Goal: Check status: Check status

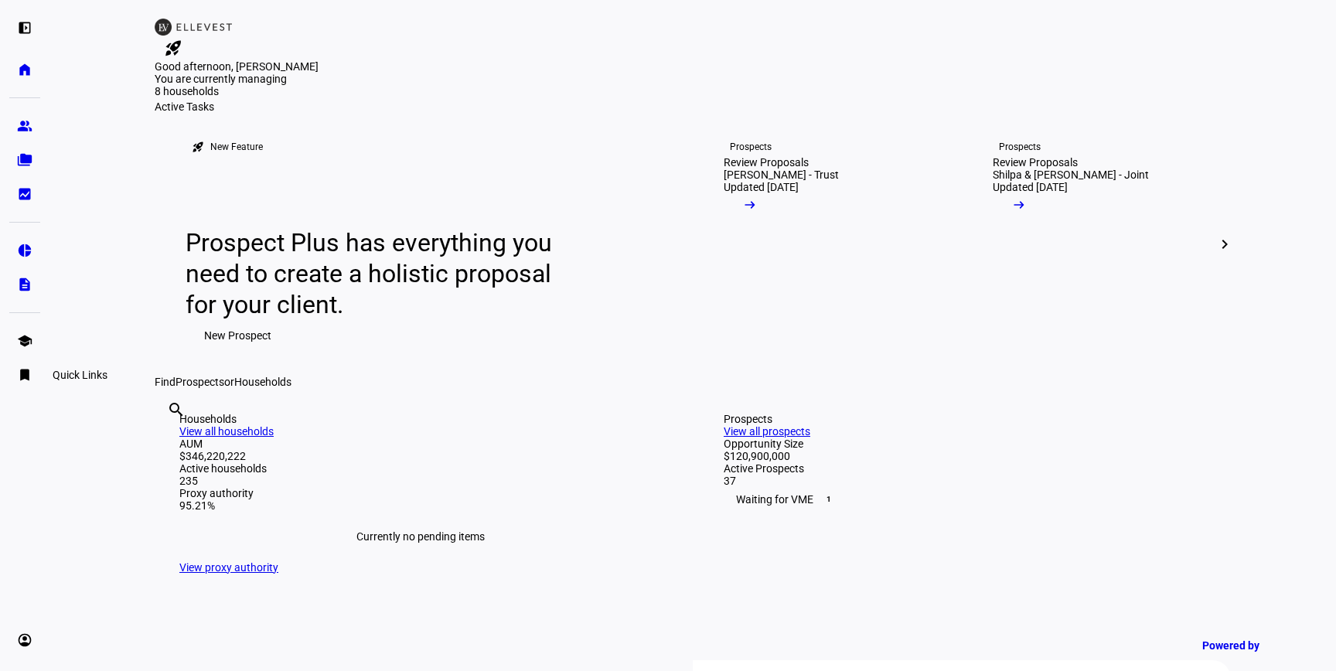
click at [22, 377] on eth-mat-symbol "bookmark" at bounding box center [24, 374] width 15 height 15
click at [88, 360] on span "Firm Report" at bounding box center [60, 364] width 56 height 15
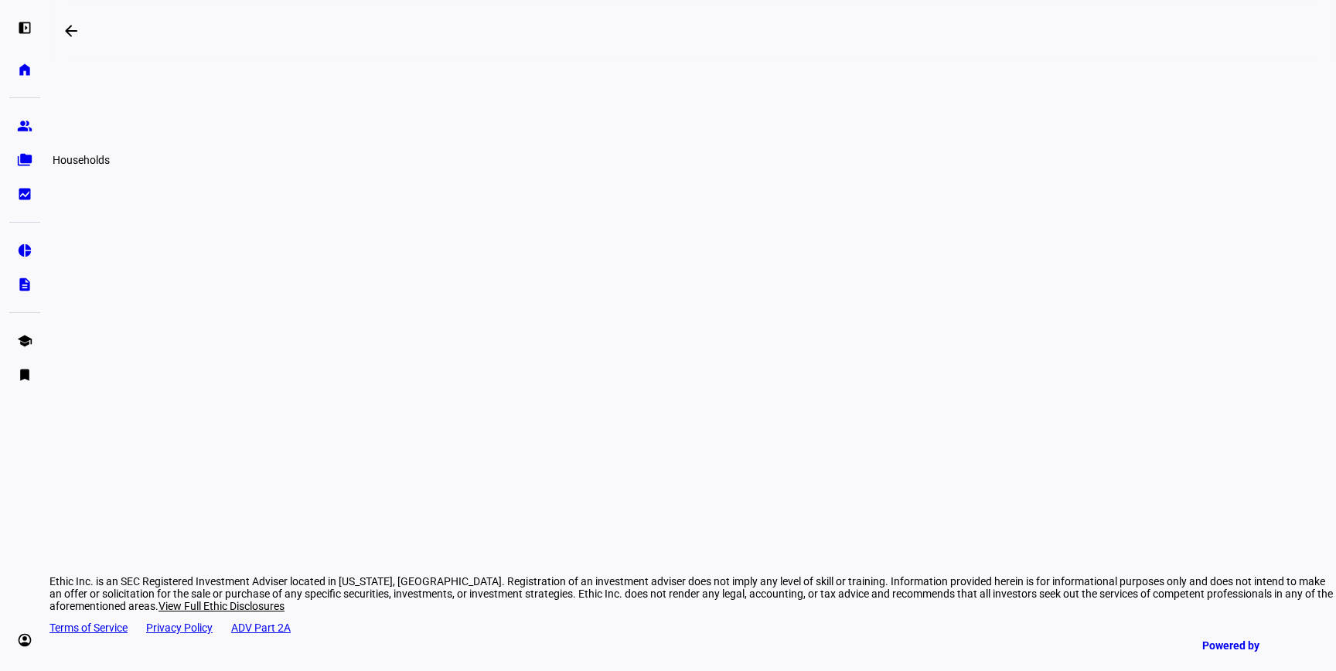
click at [22, 165] on eth-mat-symbol "folder_copy" at bounding box center [24, 159] width 15 height 15
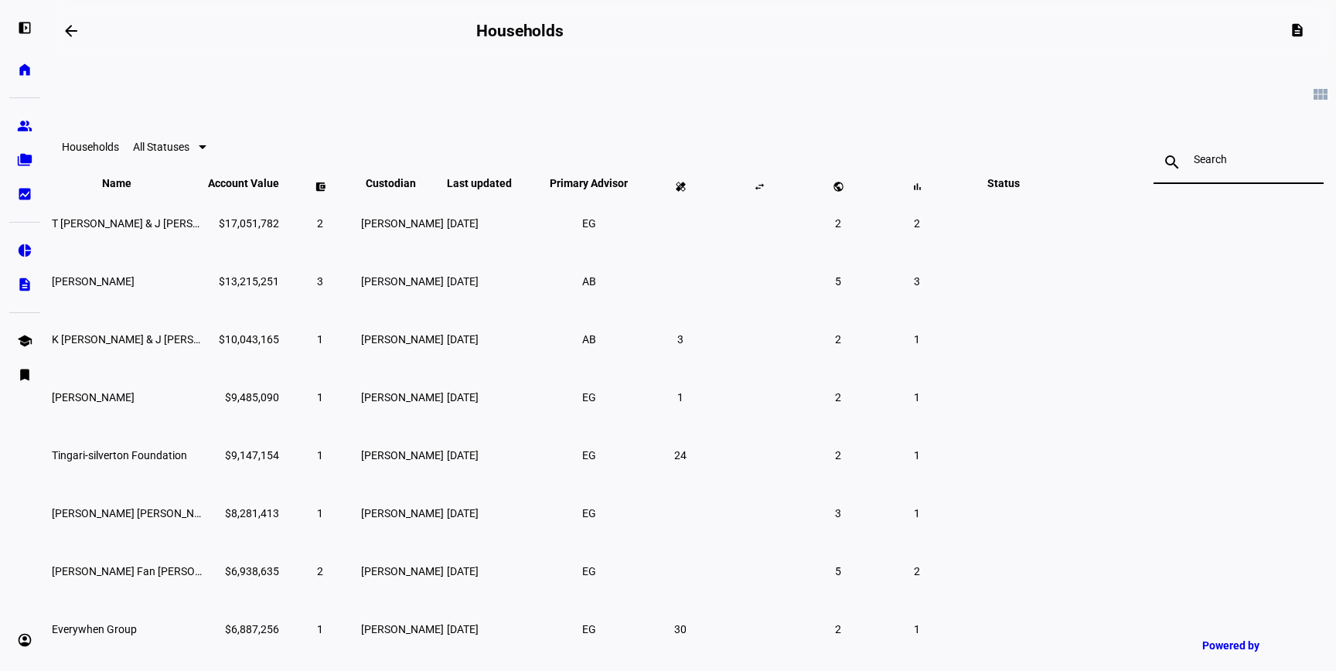
click at [1194, 165] on input at bounding box center [1239, 159] width 90 height 12
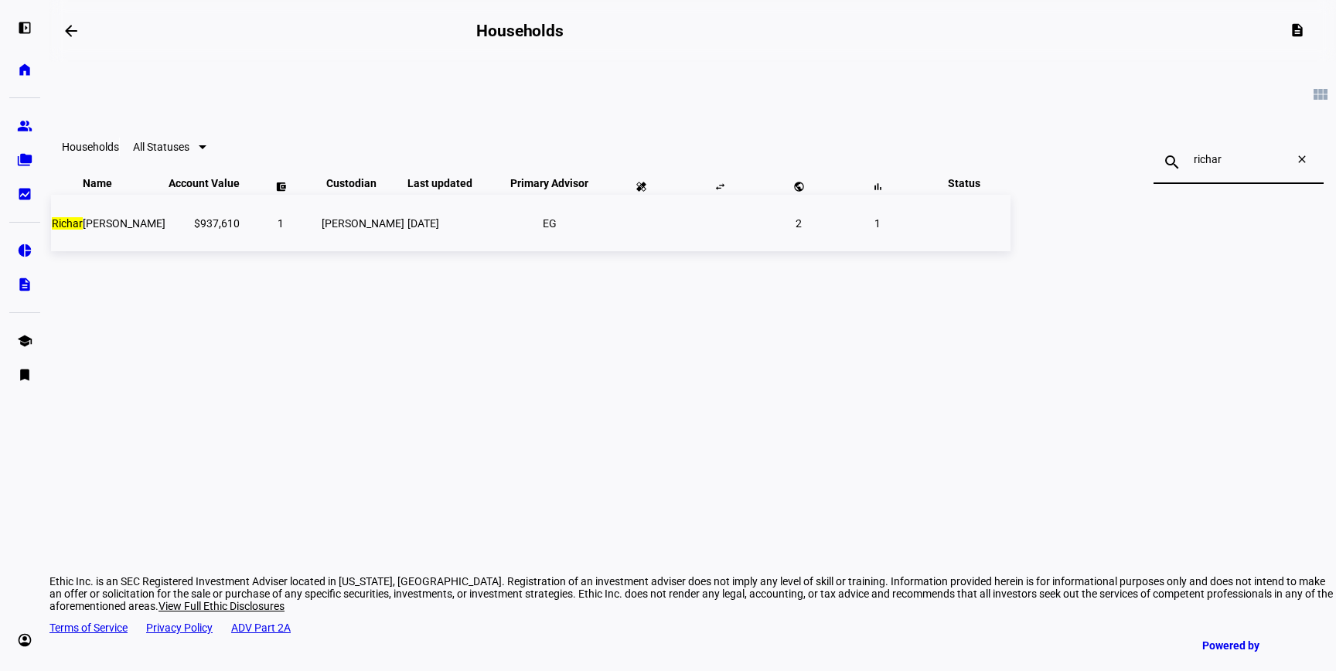
type input "richar"
click at [166, 251] on td "Richar [PERSON_NAME]" at bounding box center [108, 223] width 115 height 56
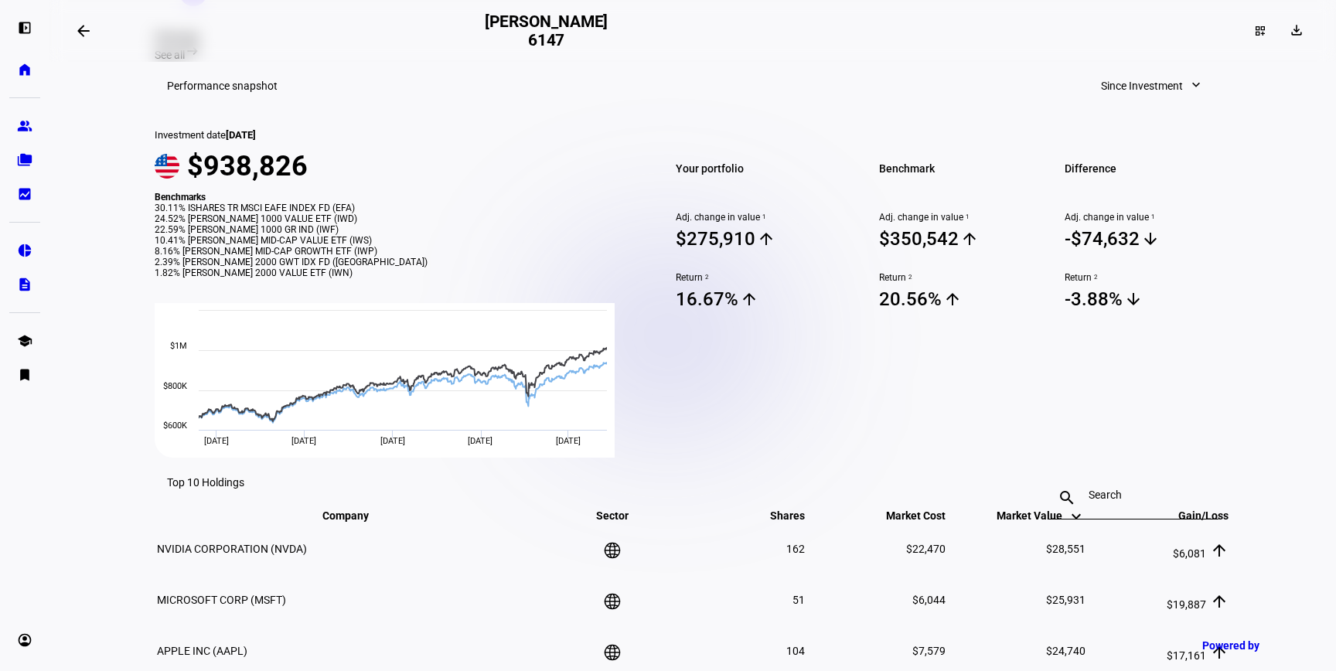
scroll to position [517, 0]
click at [1157, 77] on span "Since Investment" at bounding box center [1142, 84] width 82 height 31
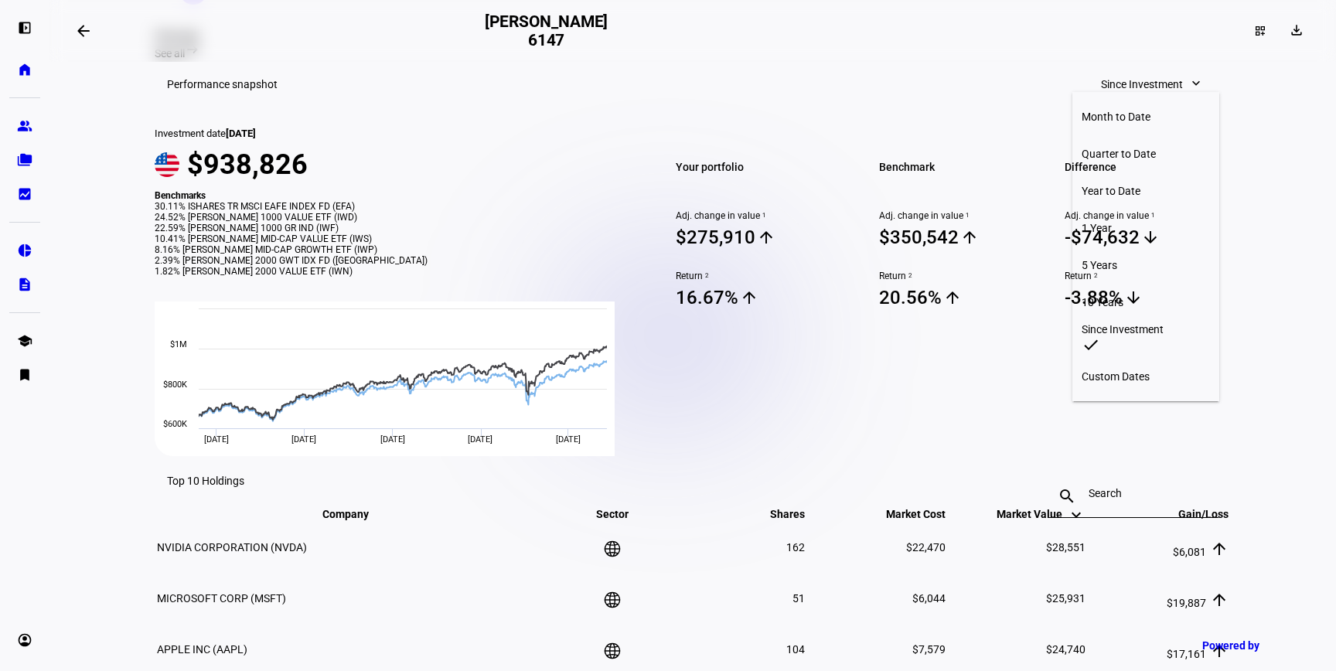
click at [1120, 185] on div "Year to Date" at bounding box center [1146, 191] width 128 height 12
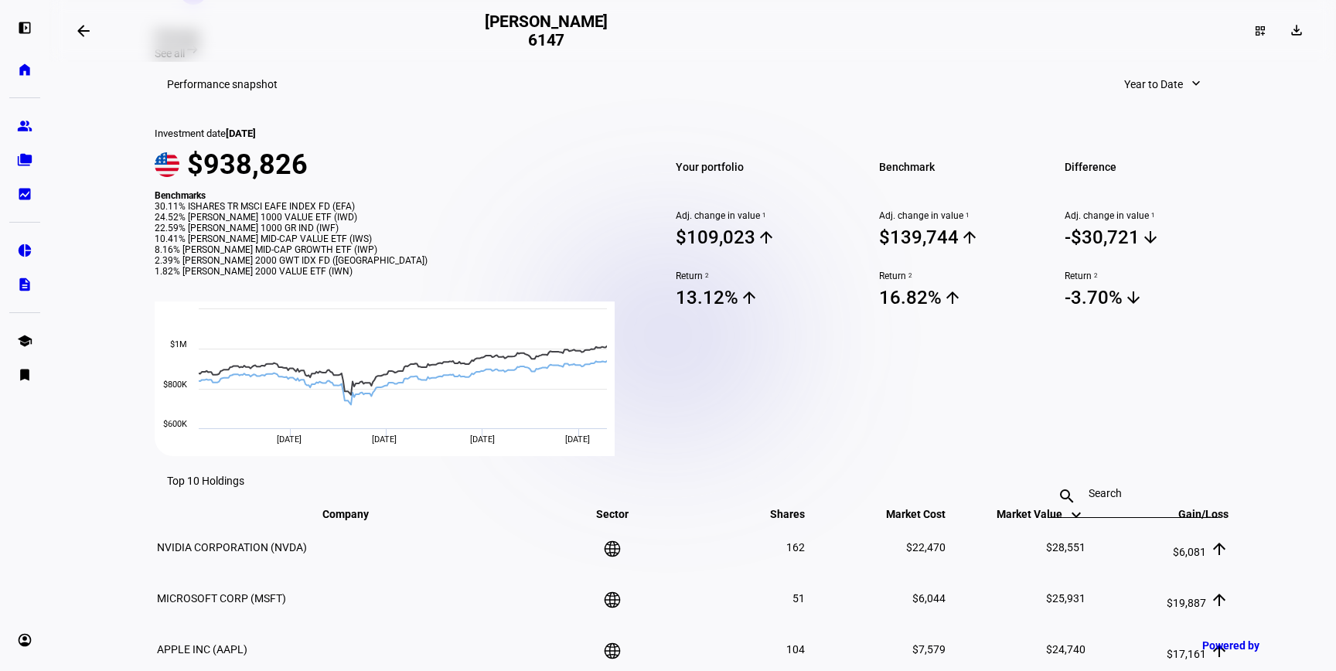
click at [1139, 70] on span "Year to Date" at bounding box center [1153, 84] width 59 height 31
click at [1133, 148] on div "Quarter to Date" at bounding box center [1170, 154] width 128 height 12
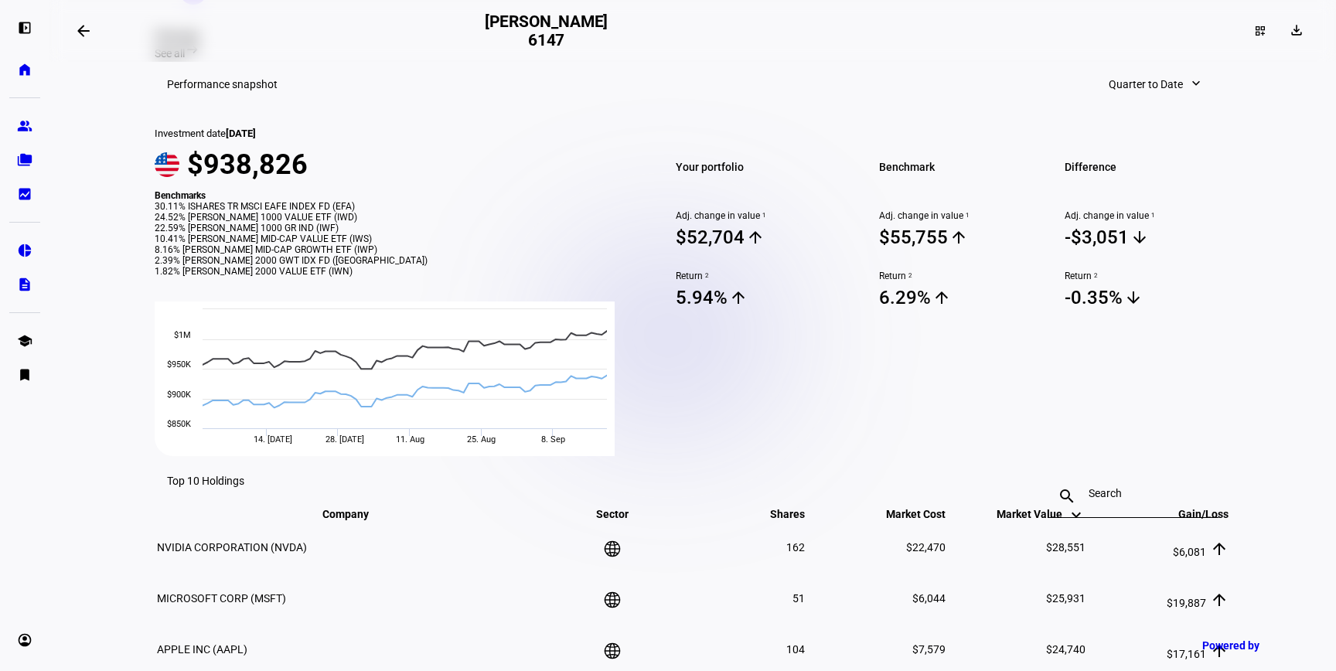
click at [1150, 78] on span "Quarter to Date" at bounding box center [1146, 84] width 74 height 31
click at [1131, 185] on div "Year to Date" at bounding box center [1155, 191] width 128 height 12
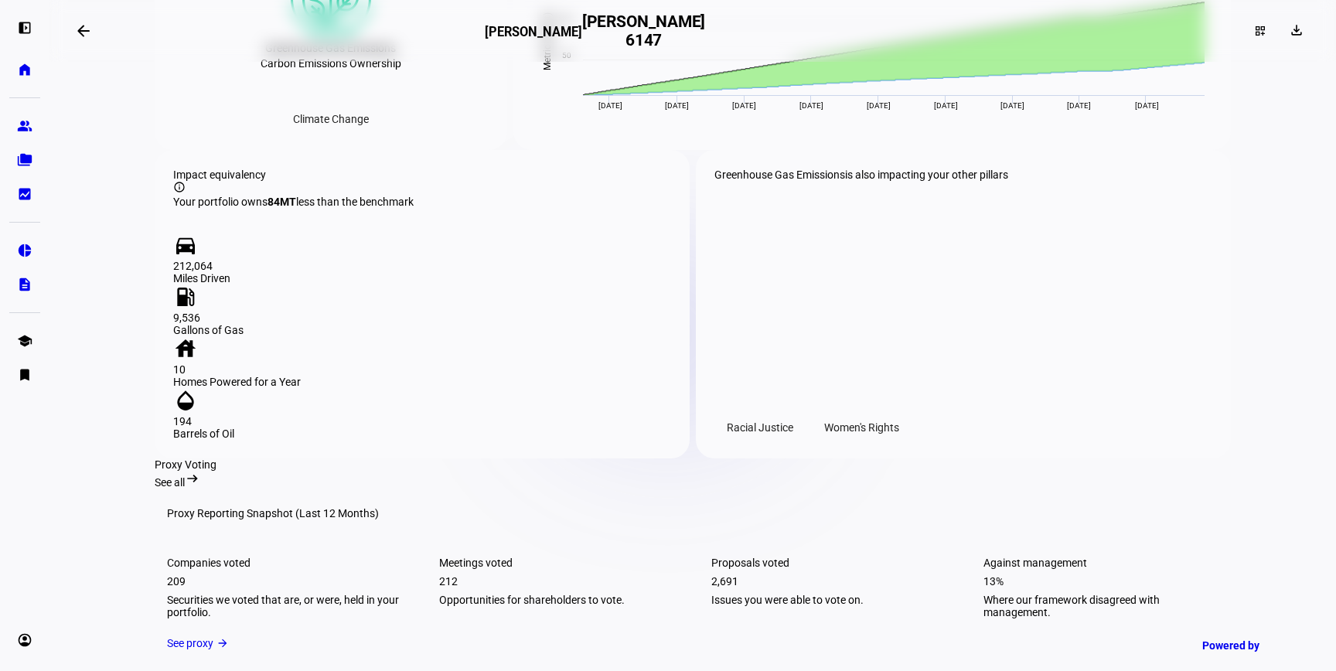
scroll to position [1695, 0]
